Goal: Transaction & Acquisition: Purchase product/service

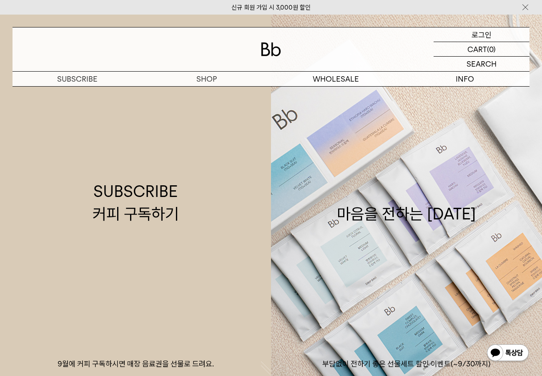
click at [479, 35] on p "로그인" at bounding box center [481, 35] width 20 height 14
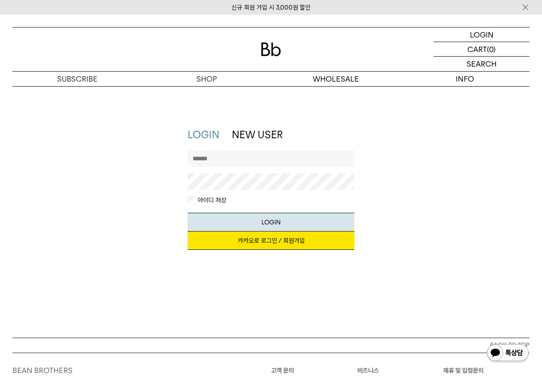
click at [266, 161] on input "text" at bounding box center [271, 158] width 167 height 17
type input "**********"
click at [188, 213] on button "LOGIN" at bounding box center [271, 222] width 167 height 19
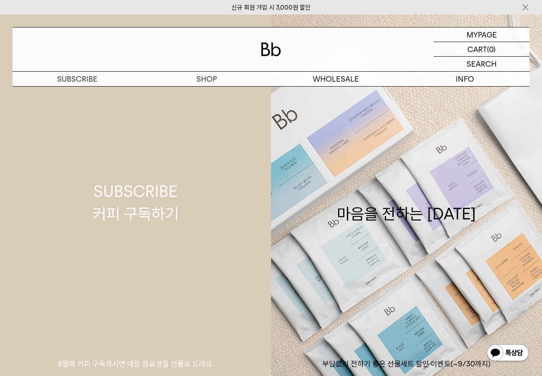
click at [210, 93] on link "SUBSCRIBE 커피 구독하기 9월에 커피 구독하시면 매장 음료권을 선물로 드려요." at bounding box center [135, 203] width 271 height 376
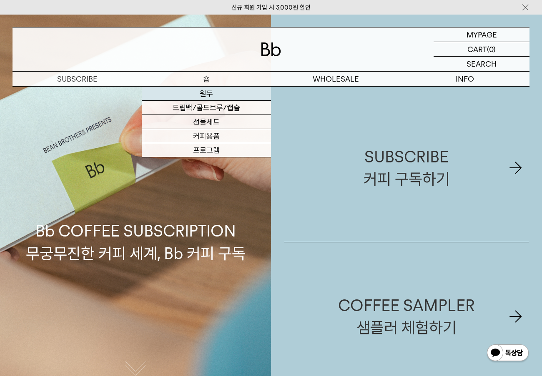
click at [203, 95] on link "원두" at bounding box center [206, 94] width 129 height 14
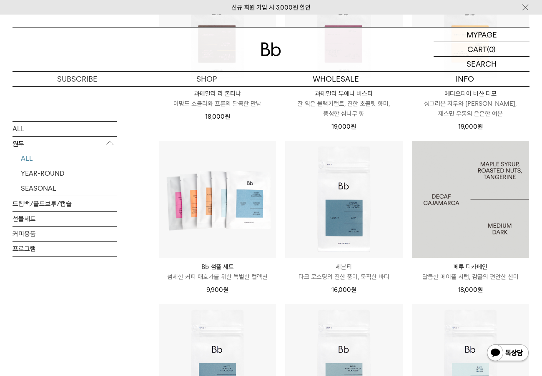
scroll to position [325, 0]
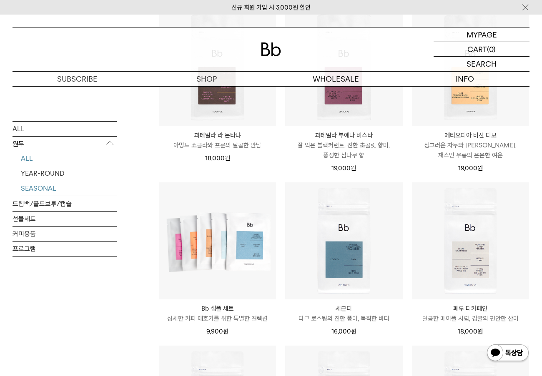
click at [47, 188] on link "SEASONAL" at bounding box center [69, 188] width 96 height 15
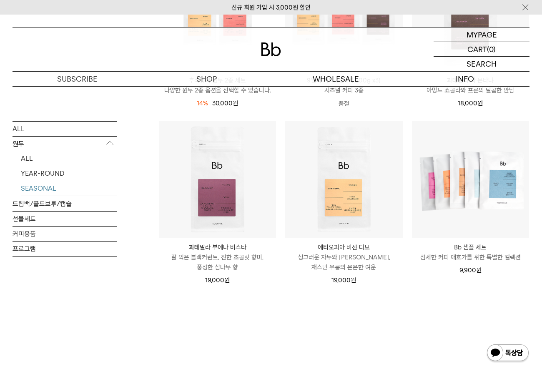
scroll to position [83, 0]
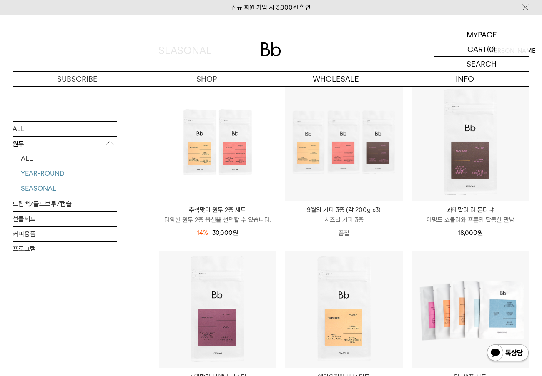
click at [46, 172] on link "YEAR-ROUND" at bounding box center [69, 173] width 96 height 15
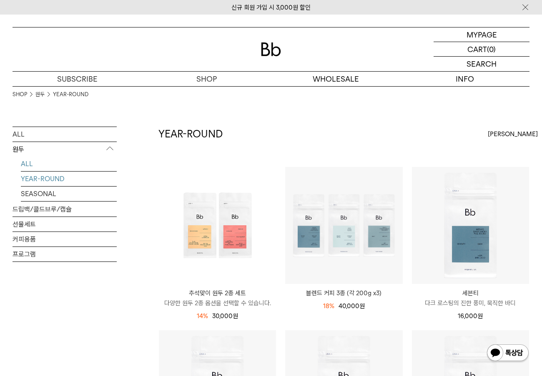
click at [48, 162] on link "ALL" at bounding box center [69, 164] width 96 height 15
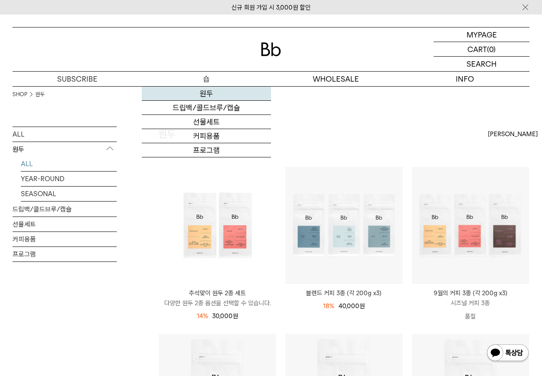
click at [205, 94] on link "원두" at bounding box center [206, 94] width 129 height 14
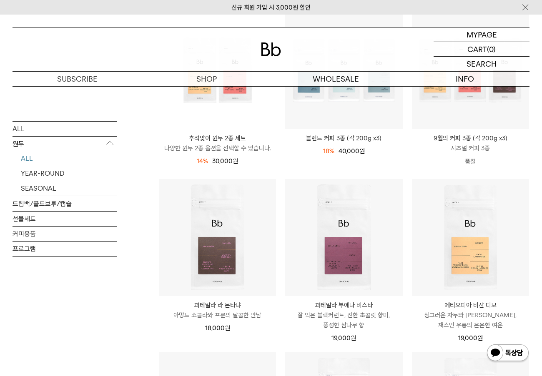
scroll to position [208, 0]
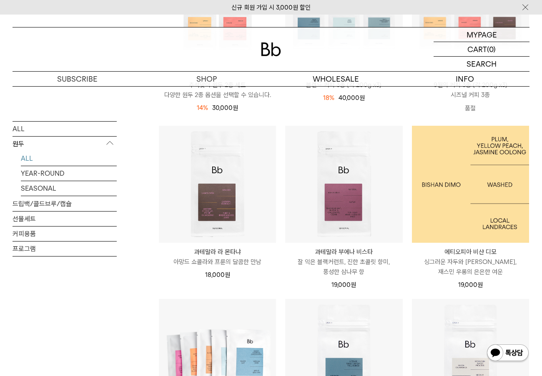
click at [478, 198] on img at bounding box center [470, 184] width 117 height 117
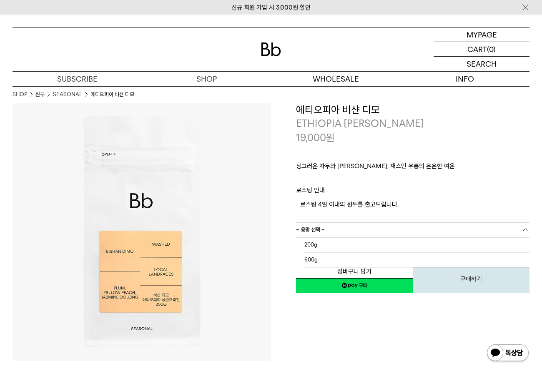
click at [404, 228] on link "= 용량 선택 =" at bounding box center [412, 230] width 233 height 15
click at [371, 261] on li "600g" at bounding box center [416, 260] width 225 height 15
click at [397, 246] on link "= 분쇄도 선택 =" at bounding box center [412, 245] width 233 height 15
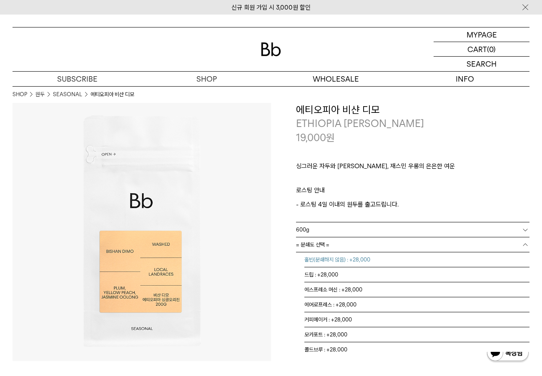
click at [358, 264] on li "홀빈(분쇄하지 않음) : +28,000" at bounding box center [416, 260] width 225 height 15
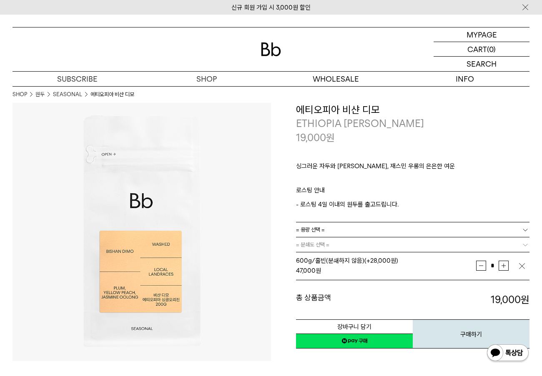
click at [478, 184] on p "ㅤ" at bounding box center [412, 180] width 233 height 10
click at [457, 329] on button "구매하기" at bounding box center [471, 334] width 117 height 29
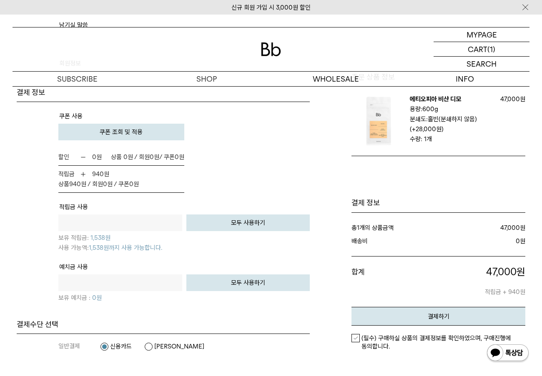
scroll to position [542, 0]
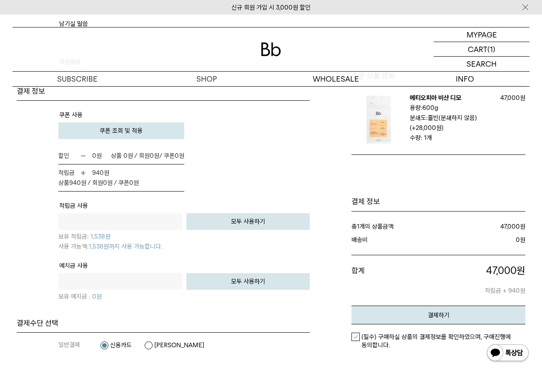
click at [154, 123] on button "쿠폰 조회 및 적용" at bounding box center [121, 131] width 126 height 17
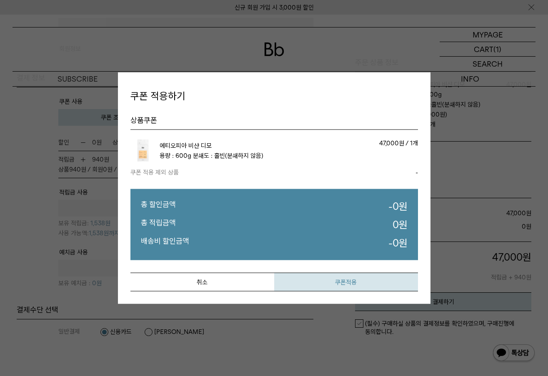
click at [336, 280] on button "쿠폰적용" at bounding box center [346, 282] width 144 height 19
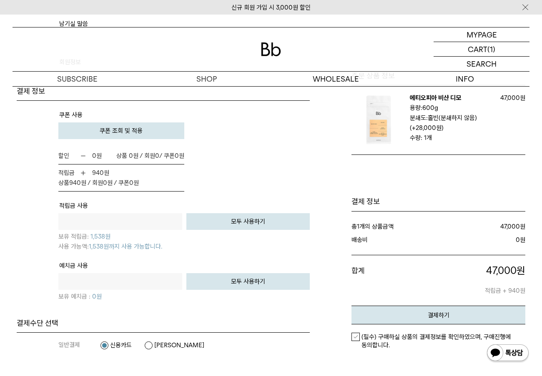
click at [232, 155] on td "할인 0 원 0 / 쿠폰 0 0 0" at bounding box center [183, 170] width 251 height 44
click at [356, 333] on label "(필수) 구매하실 상품의 결제정보를 확인하였으며, 구매진행에 동의합니다." at bounding box center [438, 341] width 174 height 17
click at [436, 312] on em "결제하기" at bounding box center [439, 316] width 22 height 8
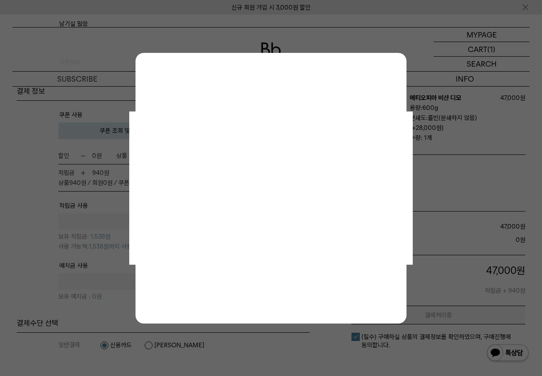
scroll to position [0, 0]
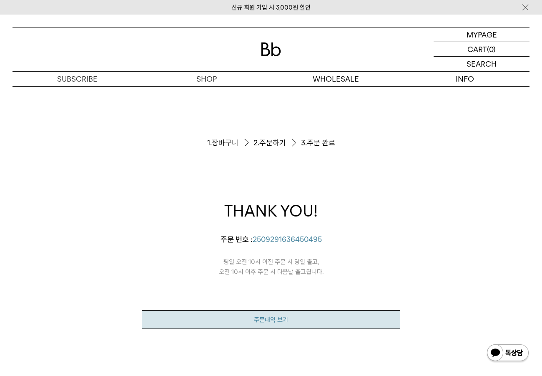
click at [266, 322] on link "주문내역 보기" at bounding box center [271, 320] width 258 height 19
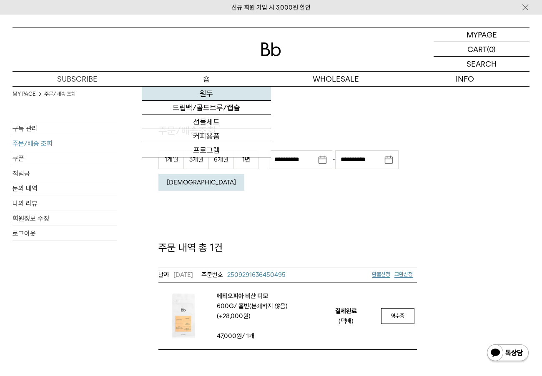
click at [202, 90] on link "원두" at bounding box center [206, 94] width 129 height 14
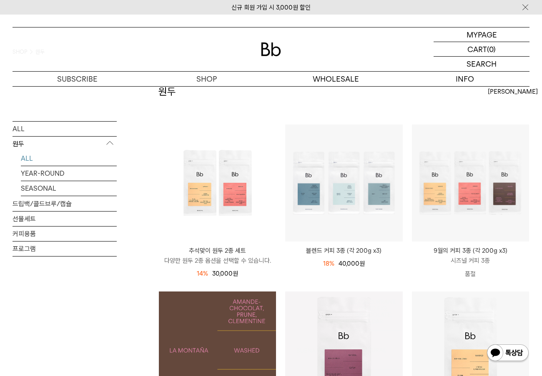
scroll to position [125, 0]
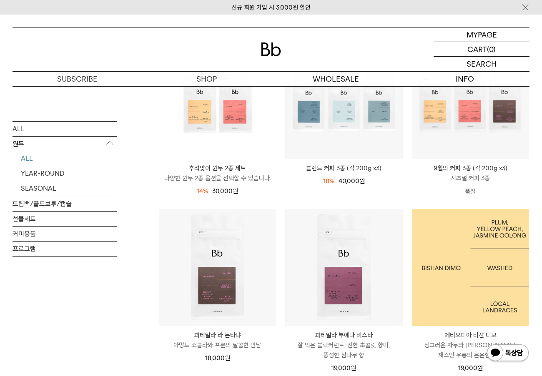
click at [449, 289] on img at bounding box center [470, 267] width 117 height 117
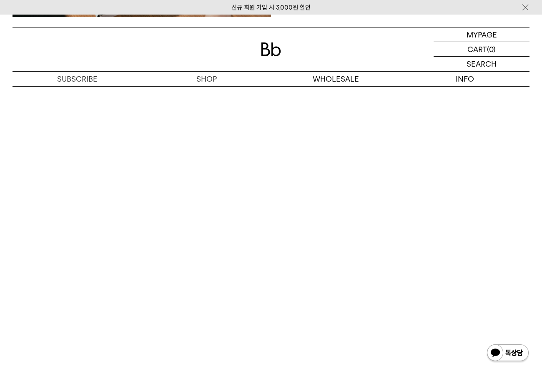
scroll to position [1417, 0]
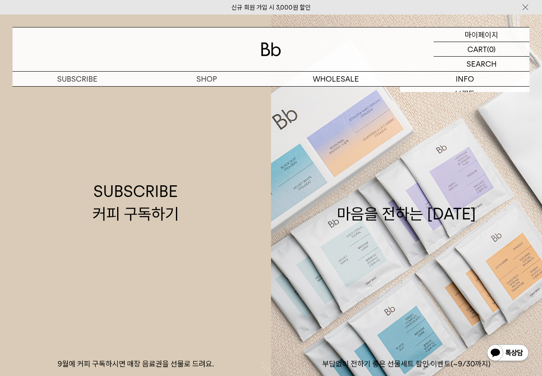
click at [482, 40] on p "마이페이지" at bounding box center [481, 35] width 33 height 14
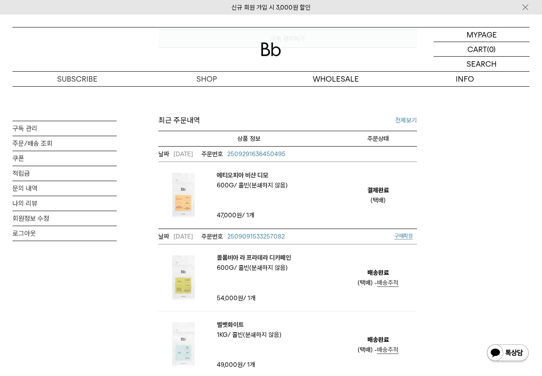
scroll to position [292, 0]
click at [39, 206] on link "나의 리뷰" at bounding box center [65, 203] width 104 height 15
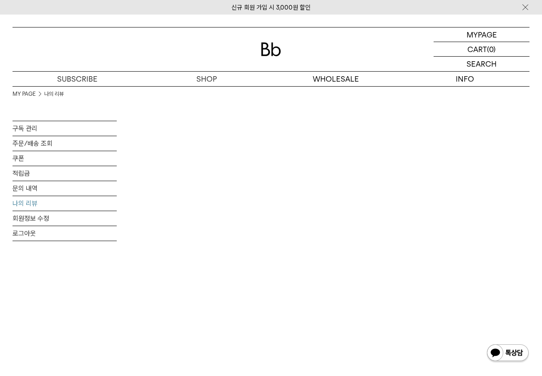
scroll to position [125, 0]
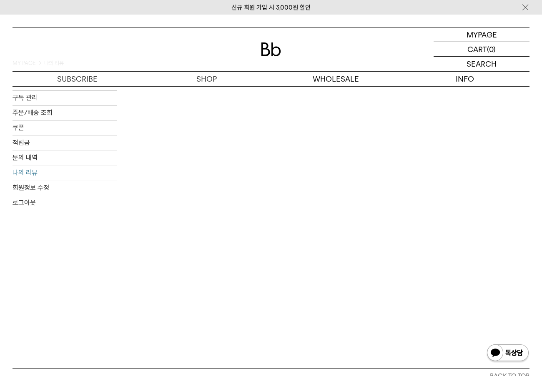
click at [451, 206] on div "MY PAGE 나의 리뷰 구독 관리 주문/배송 조회 쿠폰 적립금 문의 내역 나의 리뷰 회원정보 수정 로그아웃" at bounding box center [271, 123] width 517 height 324
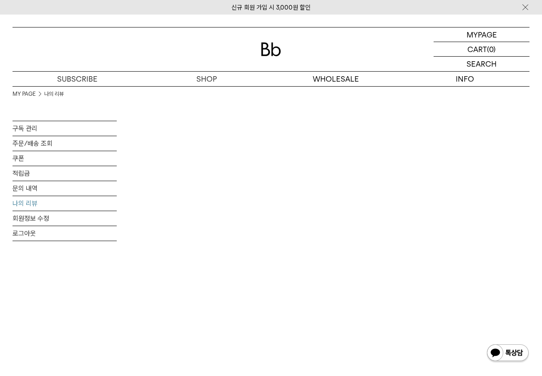
scroll to position [83, 0]
